Goal: Register for event/course

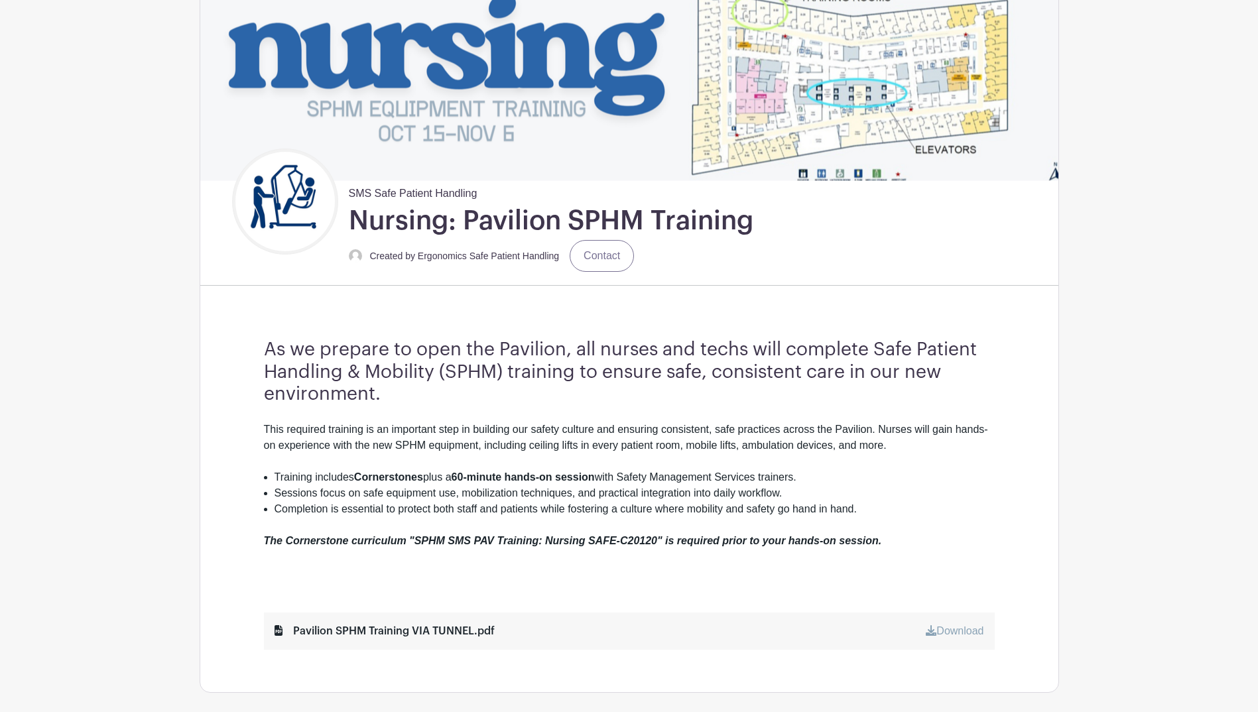
scroll to position [199, 0]
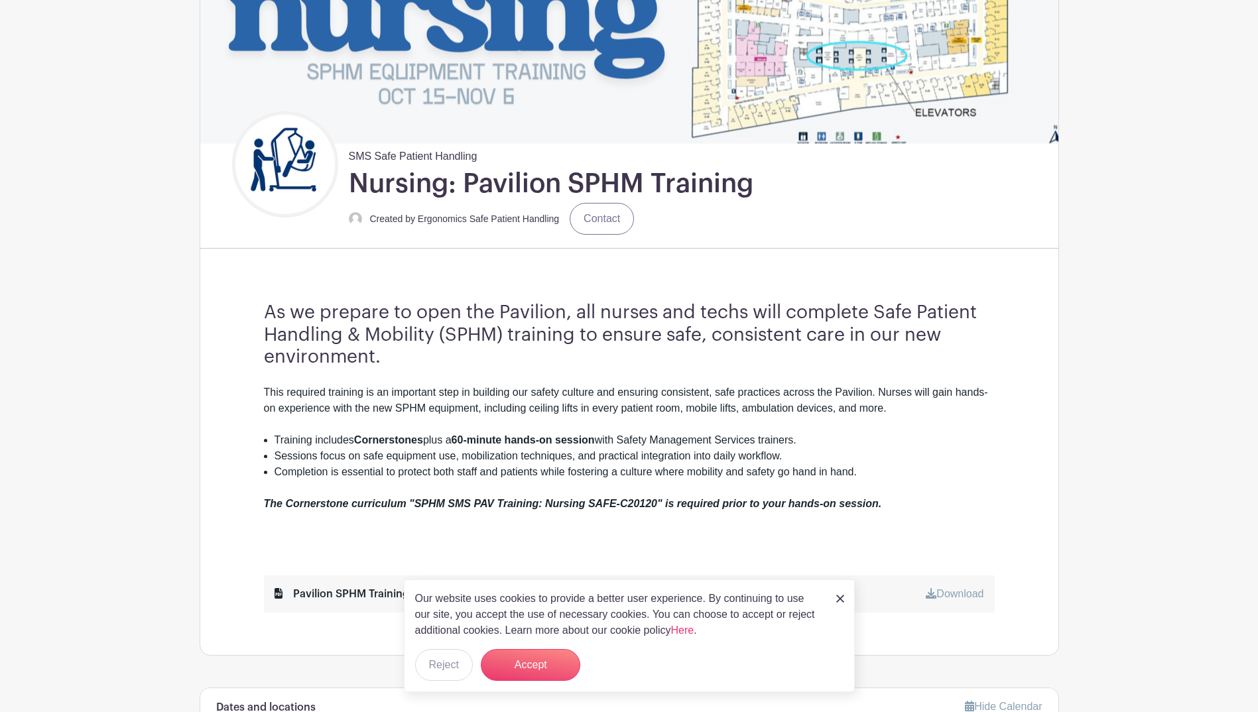
drag, startPoint x: 839, startPoint y: 594, endPoint x: 839, endPoint y: 586, distance: 8.0
click at [839, 593] on link at bounding box center [840, 598] width 8 height 16
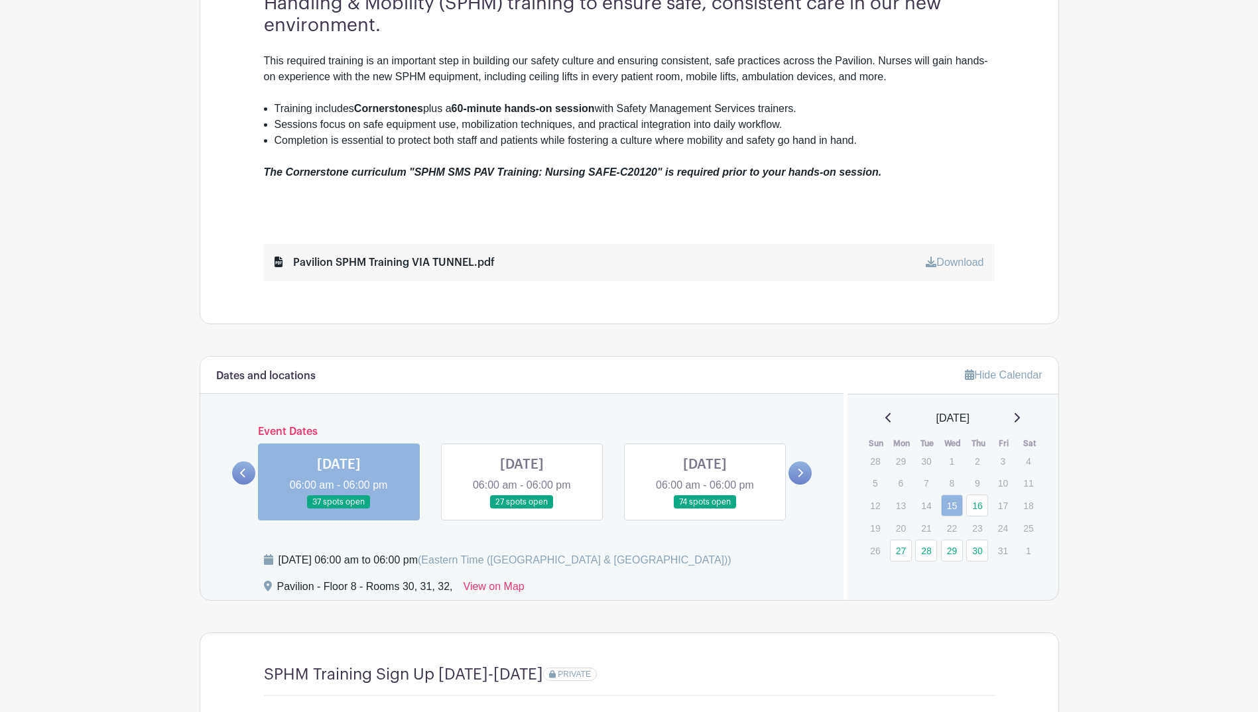
scroll to position [597, 0]
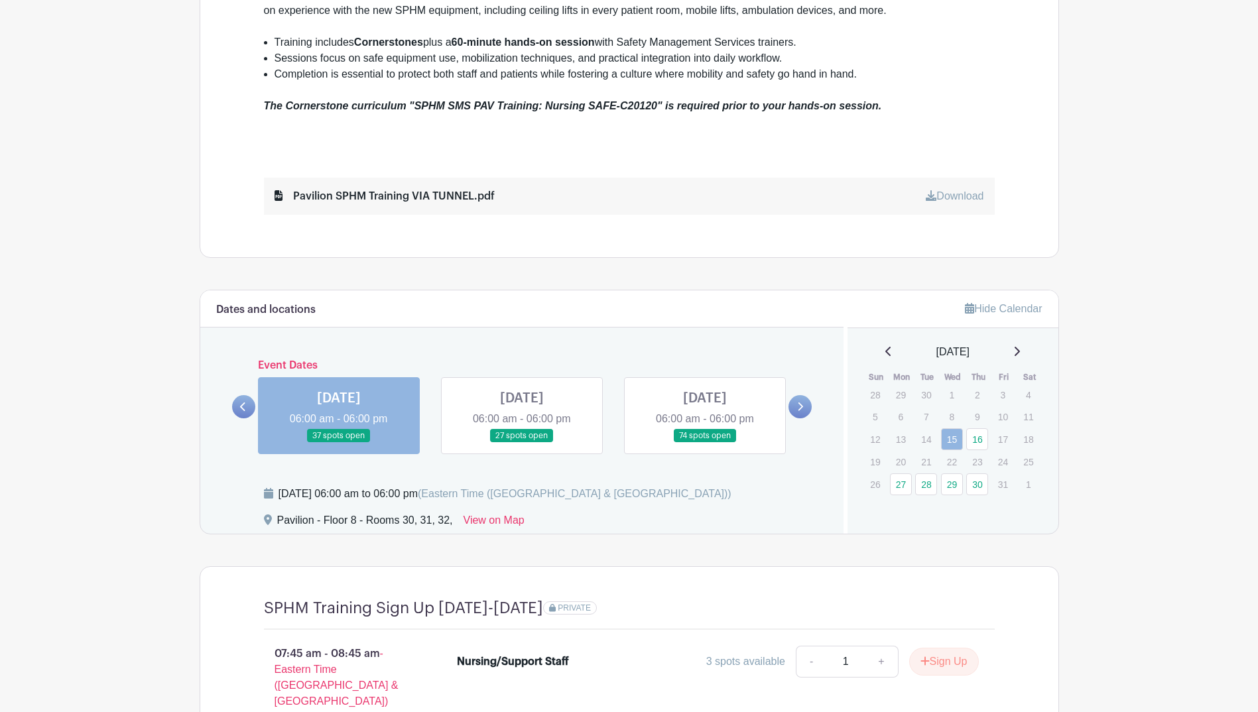
click at [247, 406] on link at bounding box center [243, 406] width 23 height 23
click at [804, 407] on link at bounding box center [799, 406] width 23 height 23
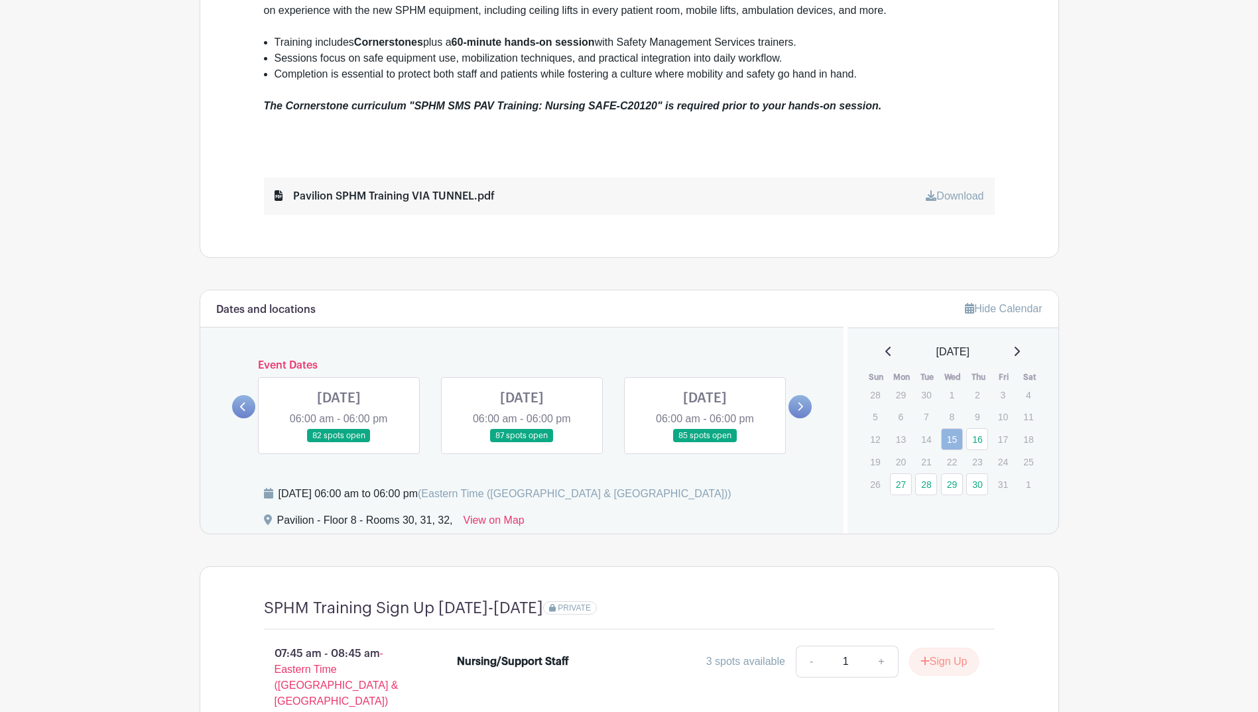
click at [805, 406] on link at bounding box center [799, 406] width 23 height 23
click at [339, 443] on link at bounding box center [339, 443] width 0 height 0
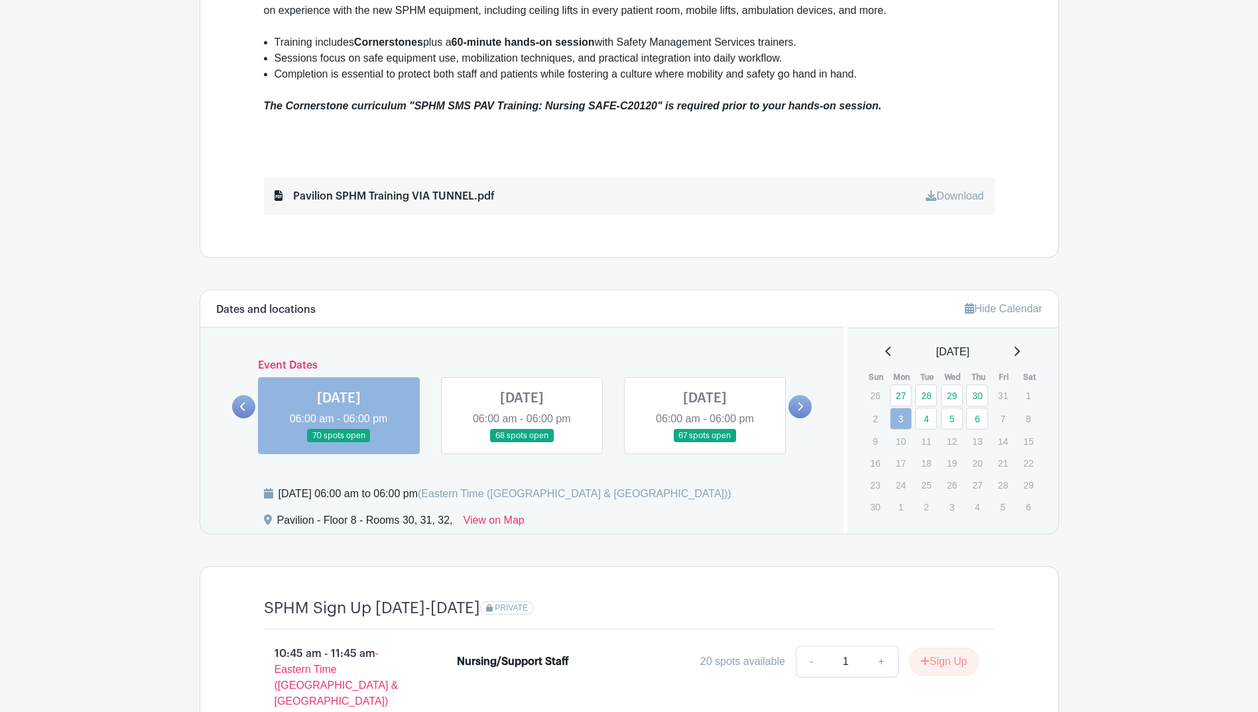
click at [339, 443] on link at bounding box center [339, 443] width 0 height 0
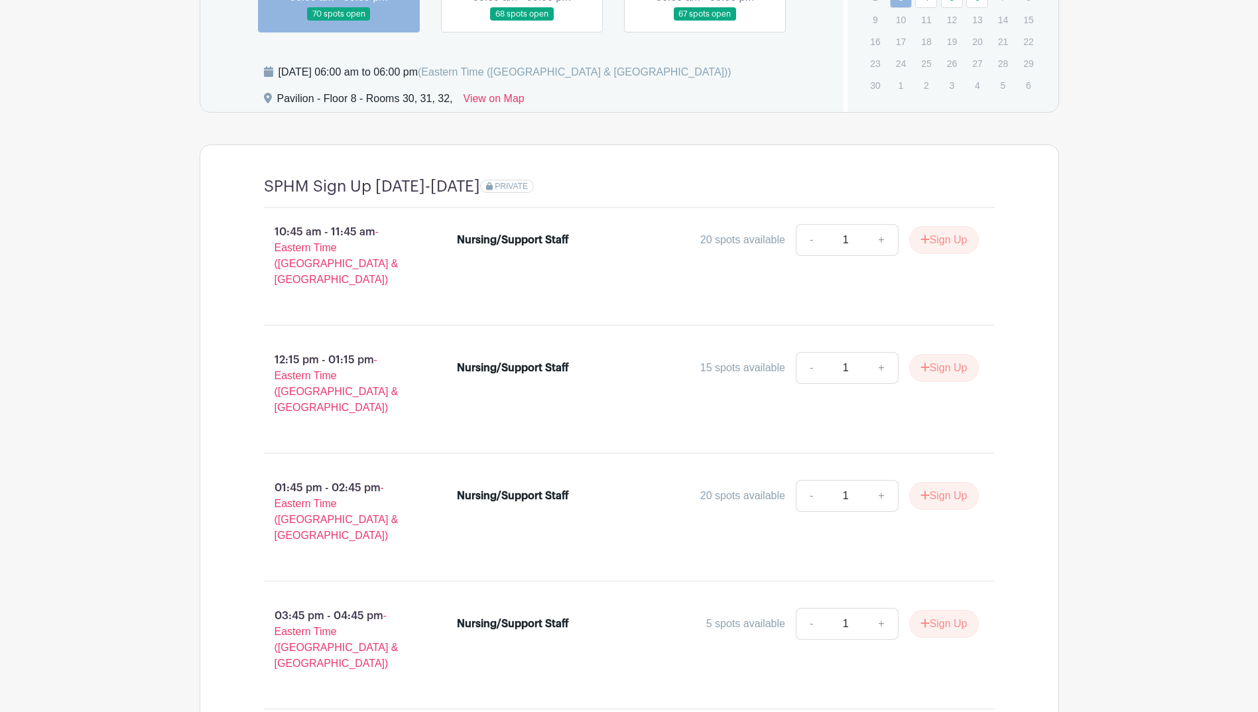
scroll to position [1061, 0]
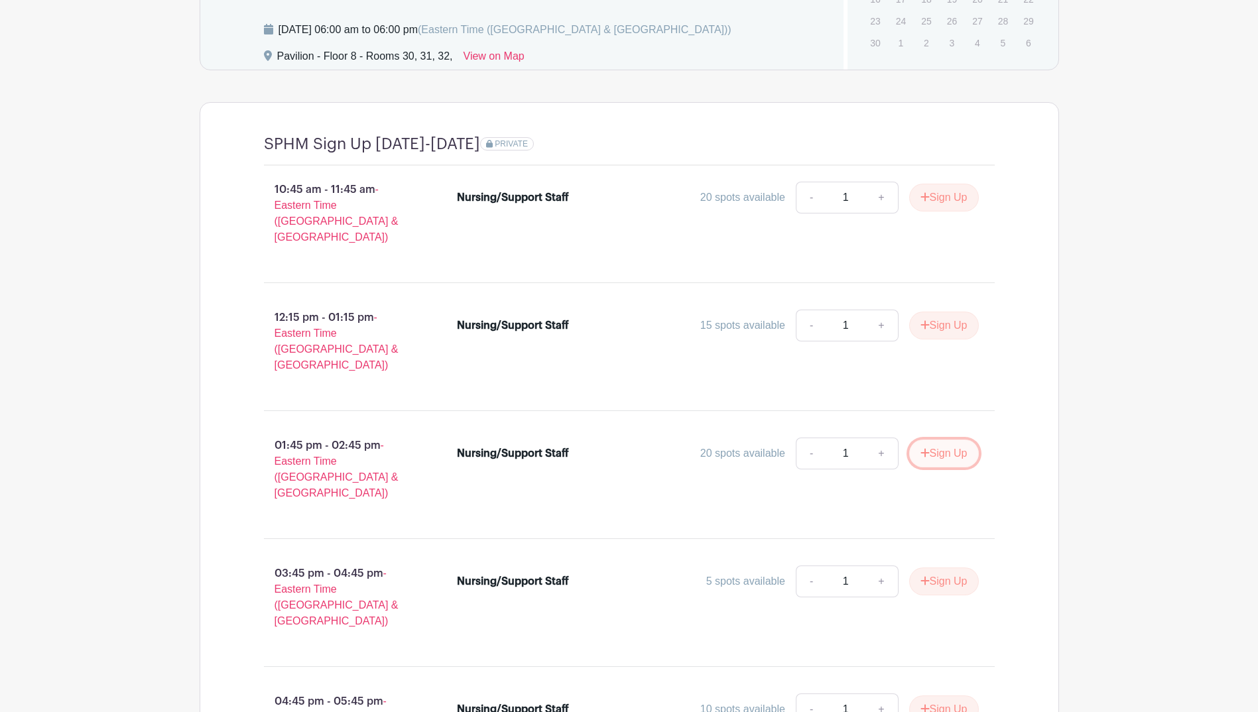
click at [951, 440] on button "Sign Up" at bounding box center [944, 454] width 70 height 28
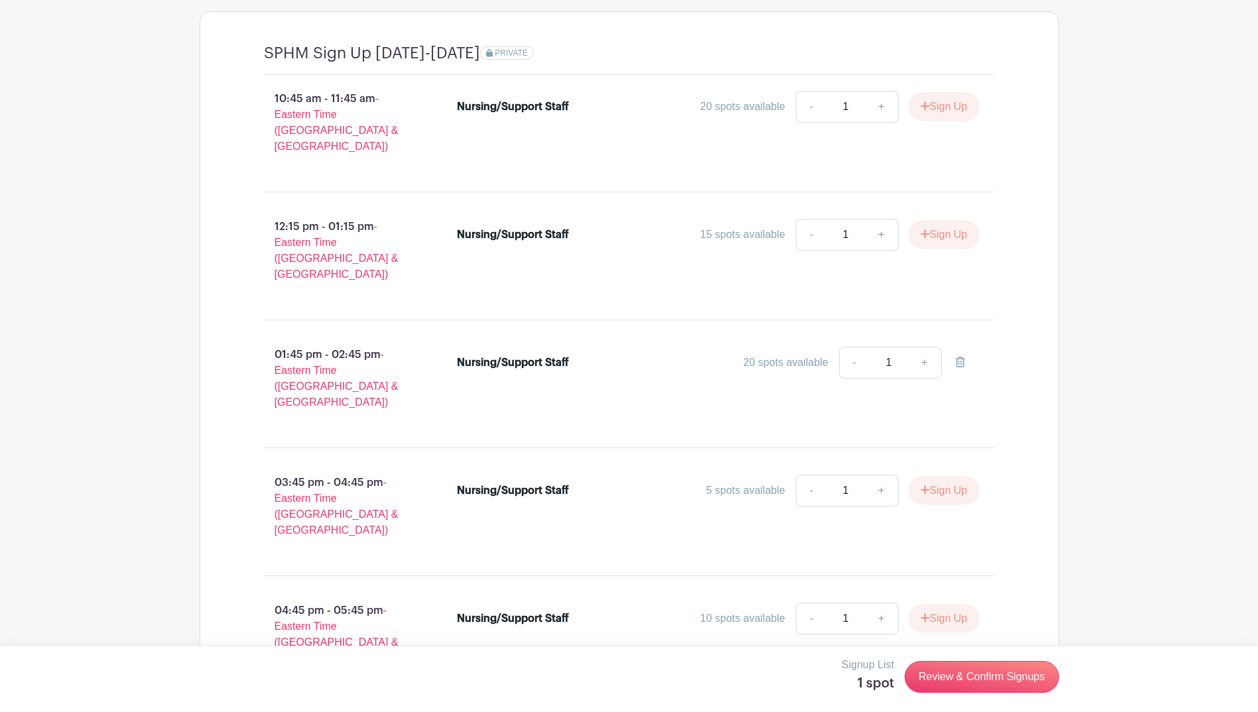
scroll to position [1190, 0]
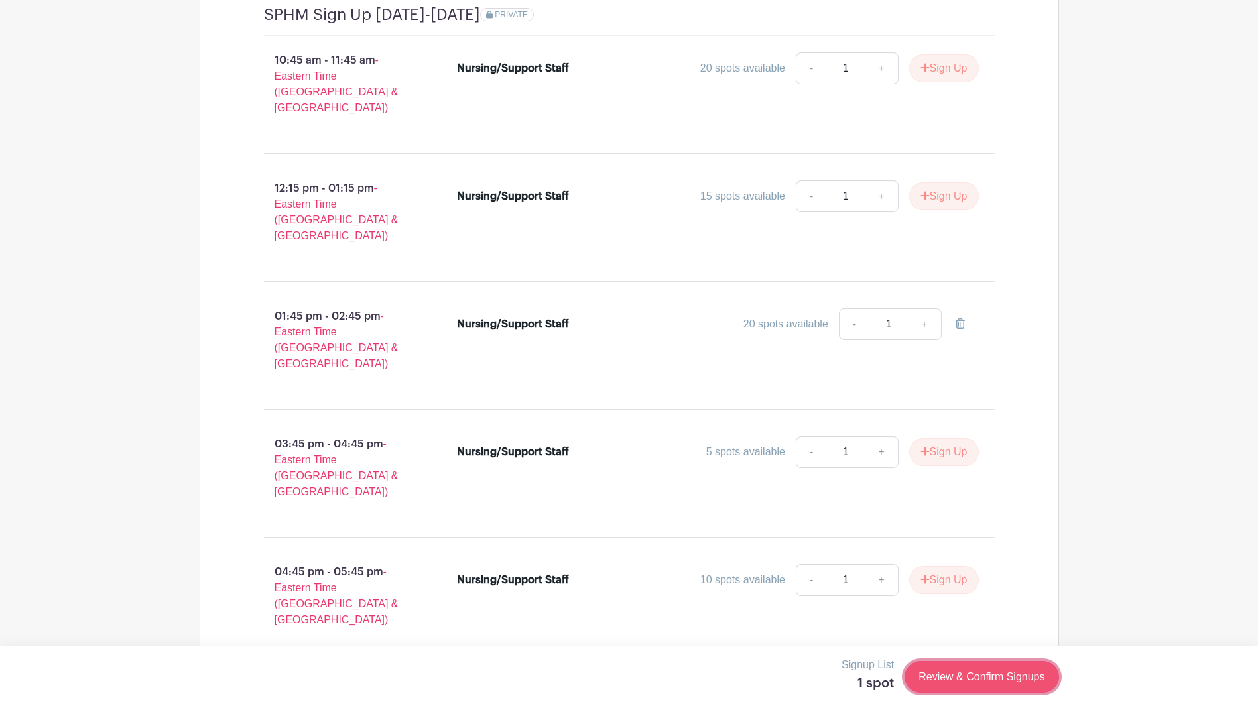
click at [1020, 678] on link "Review & Confirm Signups" at bounding box center [981, 677] width 154 height 32
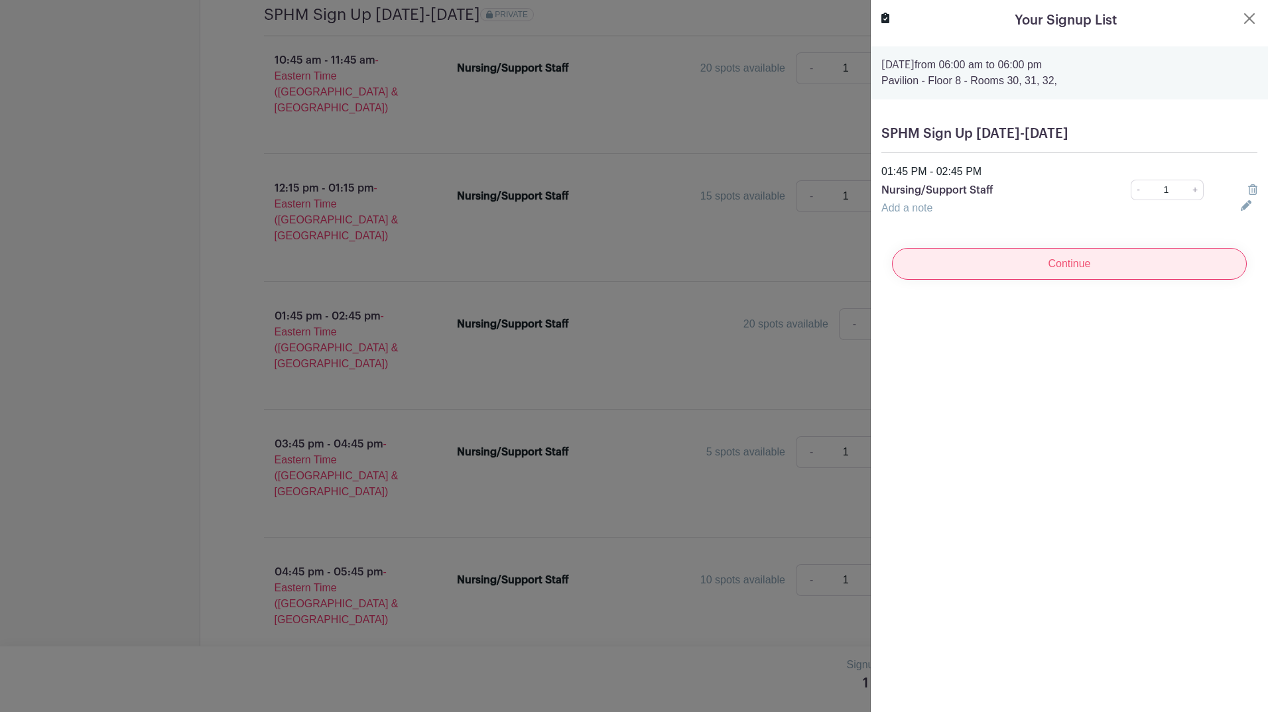
click at [1101, 274] on input "Continue" at bounding box center [1069, 264] width 355 height 32
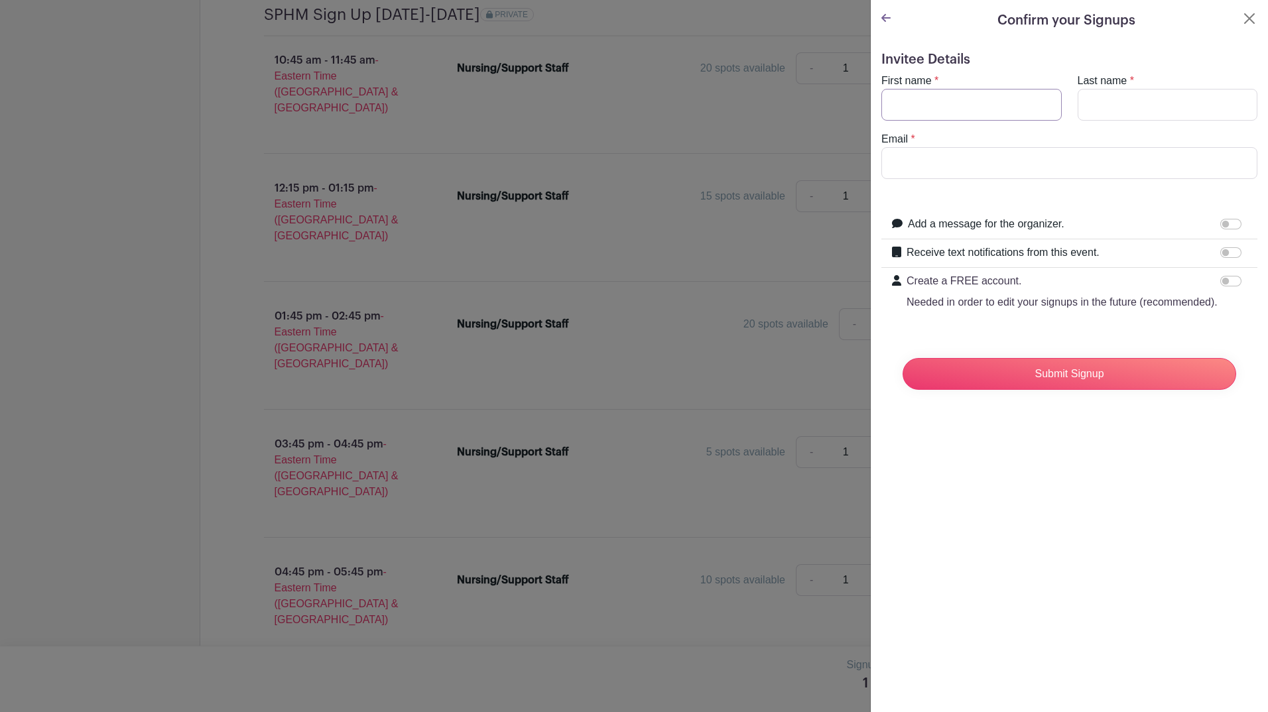
click at [1008, 105] on input "First name" at bounding box center [971, 105] width 180 height 32
type input "[PERSON_NAME]"
type input "[EMAIL_ADDRESS][DOMAIN_NAME]"
drag, startPoint x: 1216, startPoint y: 251, endPoint x: 1229, endPoint y: 249, distance: 13.4
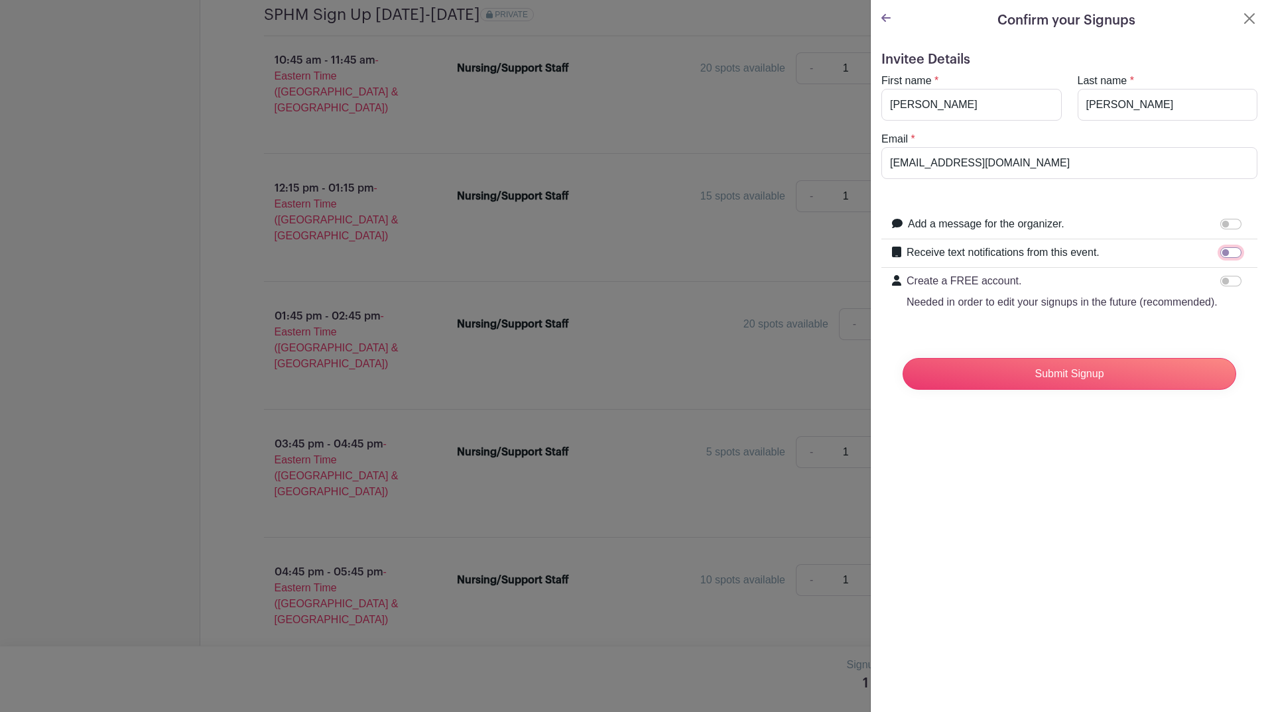
click at [1229, 250] on input "Receive text notifications from this event." at bounding box center [1230, 252] width 21 height 11
checkbox input "true"
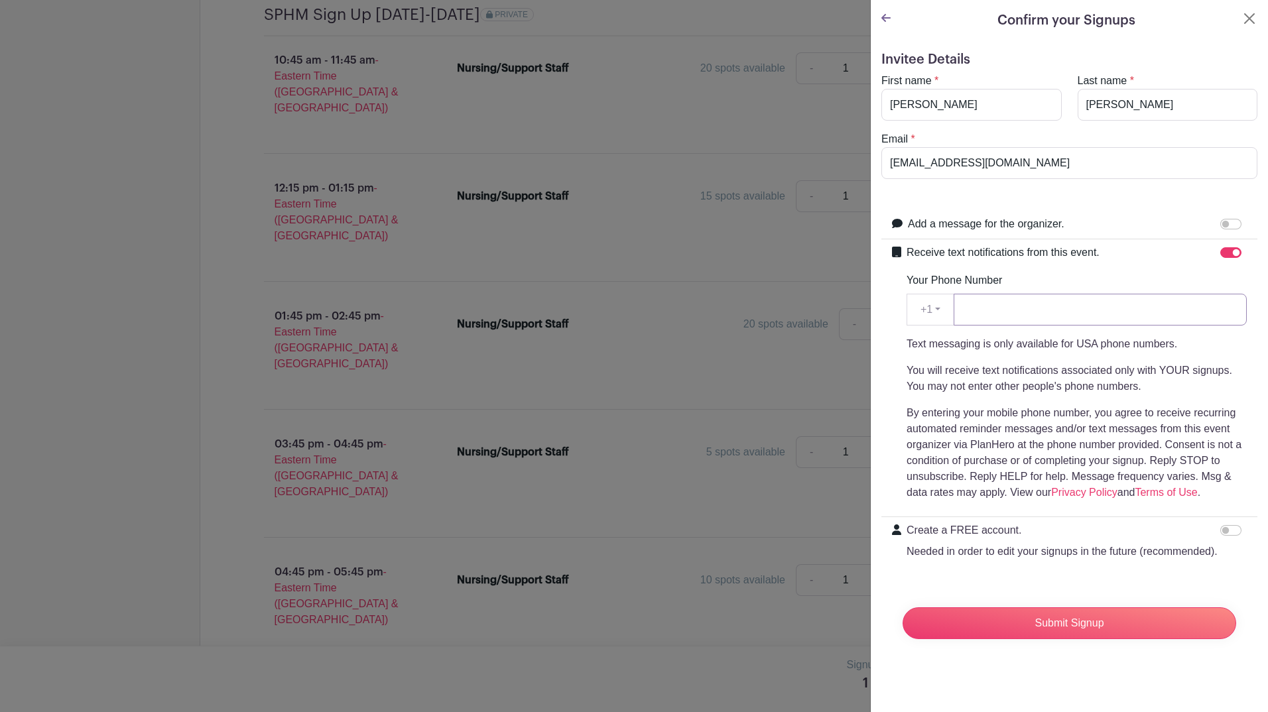
click at [1013, 315] on input "Your Phone Number" at bounding box center [1099, 310] width 293 height 32
type input "4194663599"
click at [1109, 636] on input "Submit Signup" at bounding box center [1068, 623] width 333 height 32
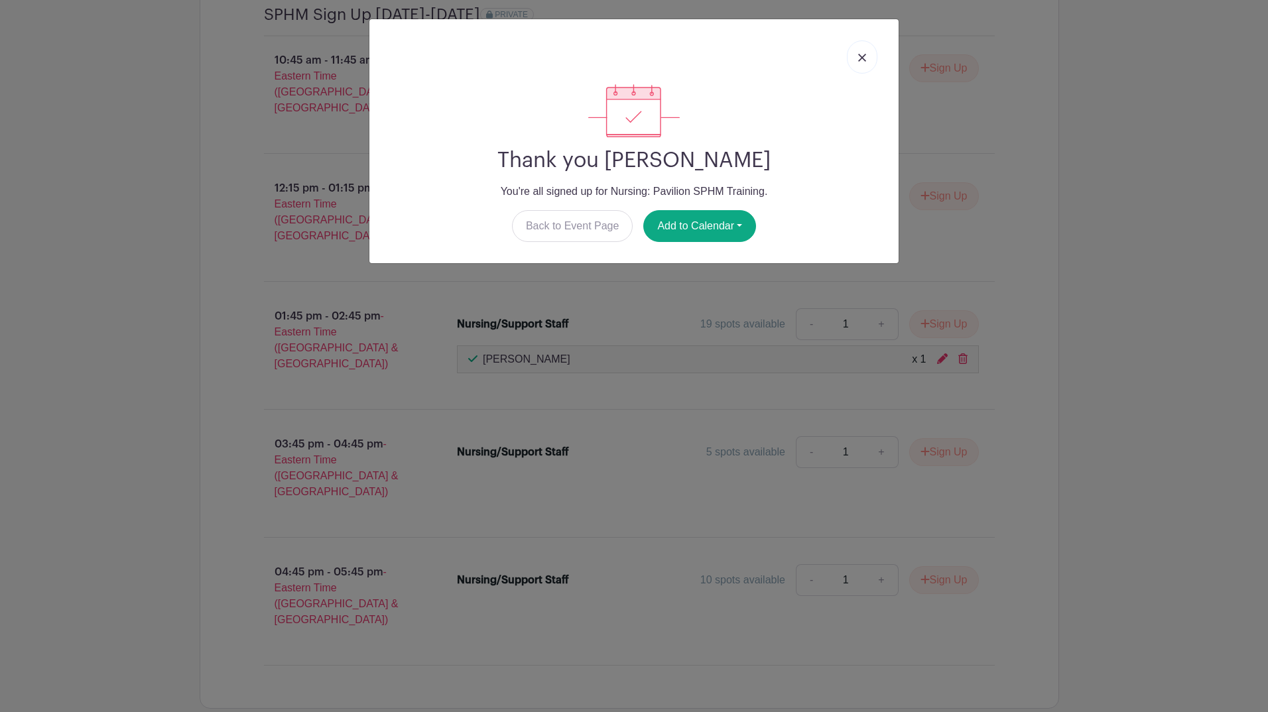
click at [865, 56] on img at bounding box center [862, 58] width 8 height 8
